Goal: Task Accomplishment & Management: Use online tool/utility

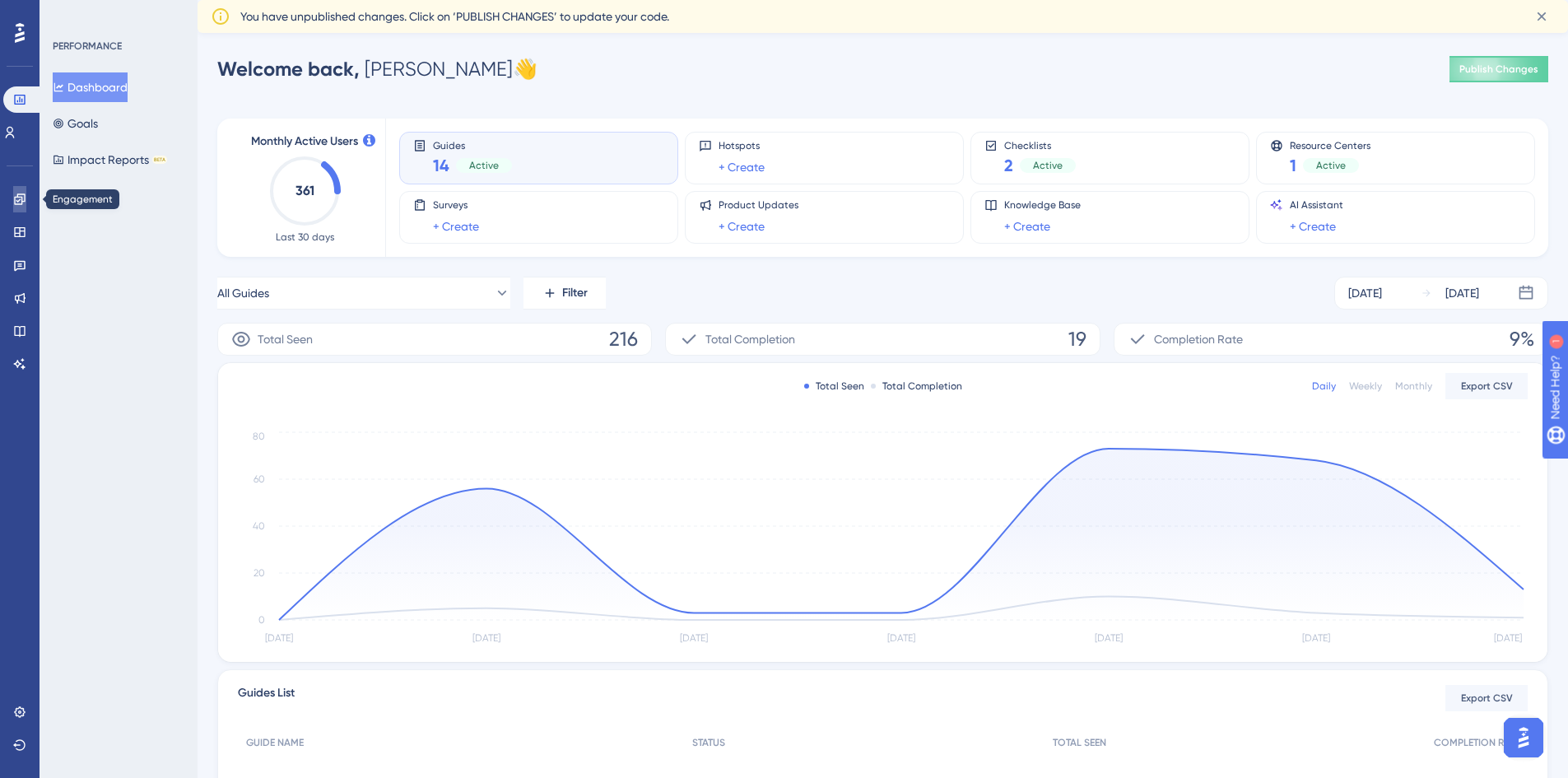
click at [24, 196] on icon at bounding box center [20, 199] width 14 height 14
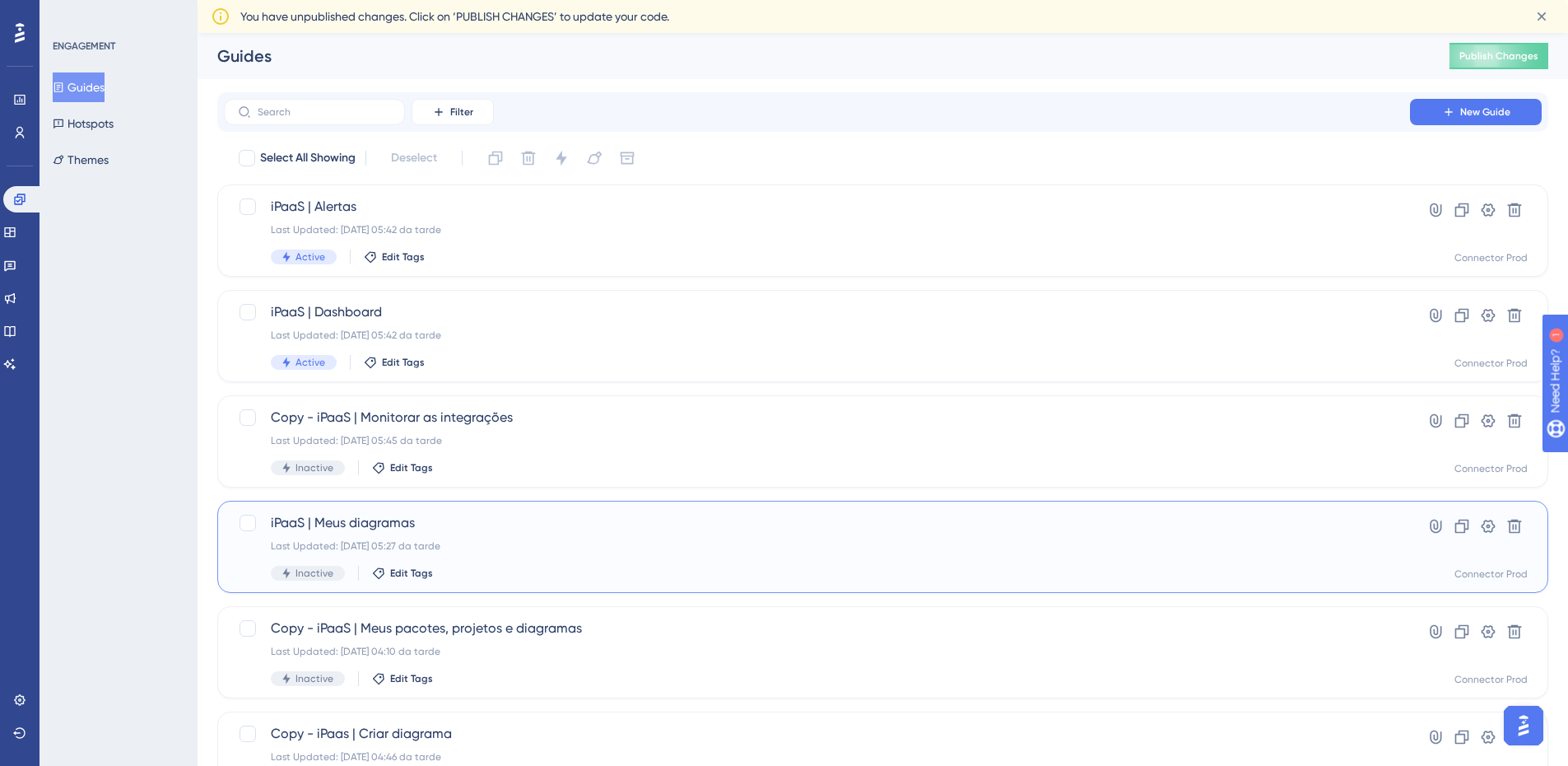
click at [685, 542] on div "iPaaS | Meus diagramas Last Updated: [DATE] 05:27 da tarde Inactive Edit Tags" at bounding box center [817, 547] width 1093 height 68
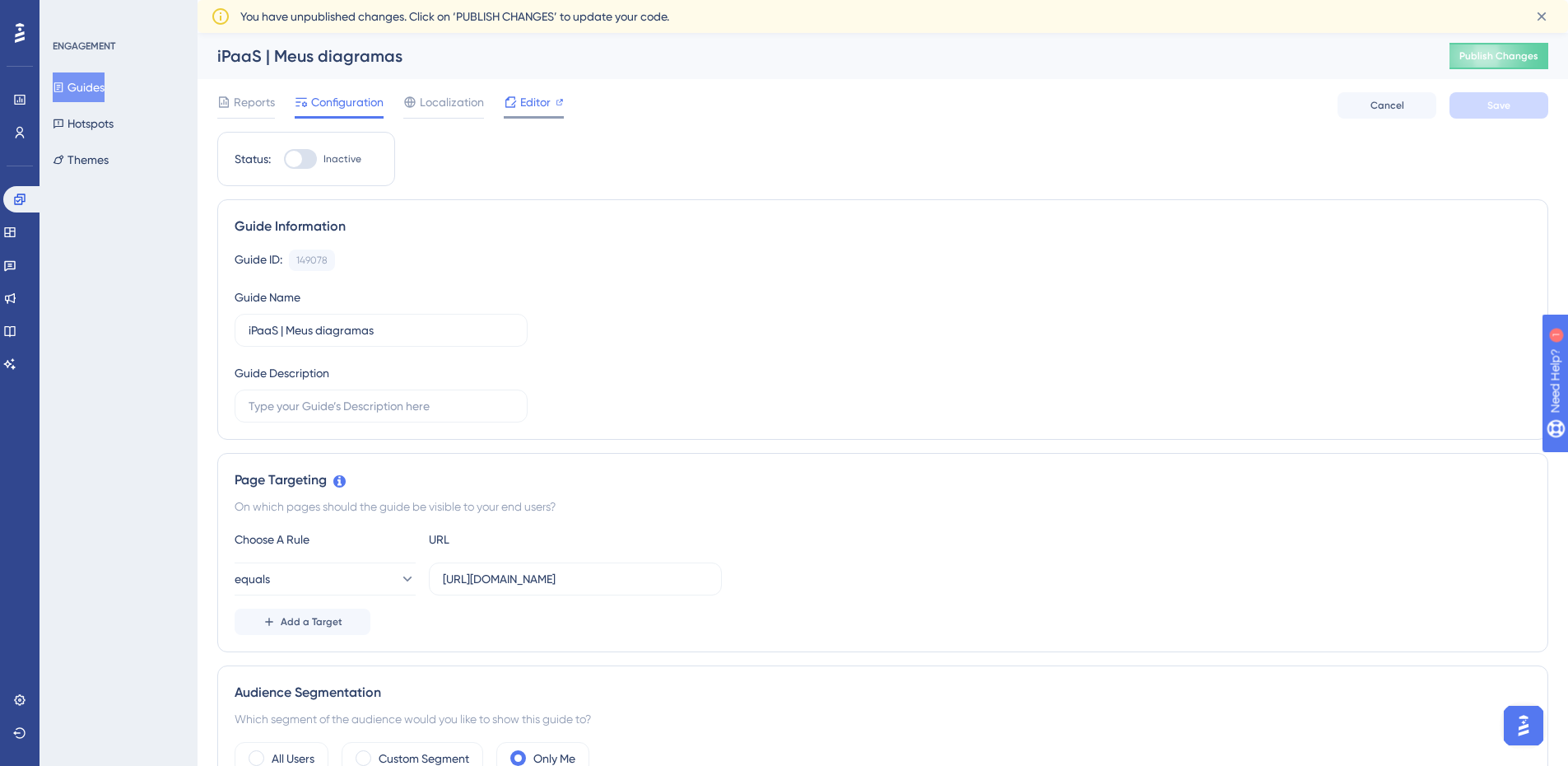
click at [532, 113] on div "Editor" at bounding box center [533, 105] width 60 height 26
click at [563, 102] on icon at bounding box center [559, 102] width 9 height 9
click at [530, 109] on span "Editor" at bounding box center [534, 102] width 30 height 19
